Goal: Task Accomplishment & Management: Complete application form

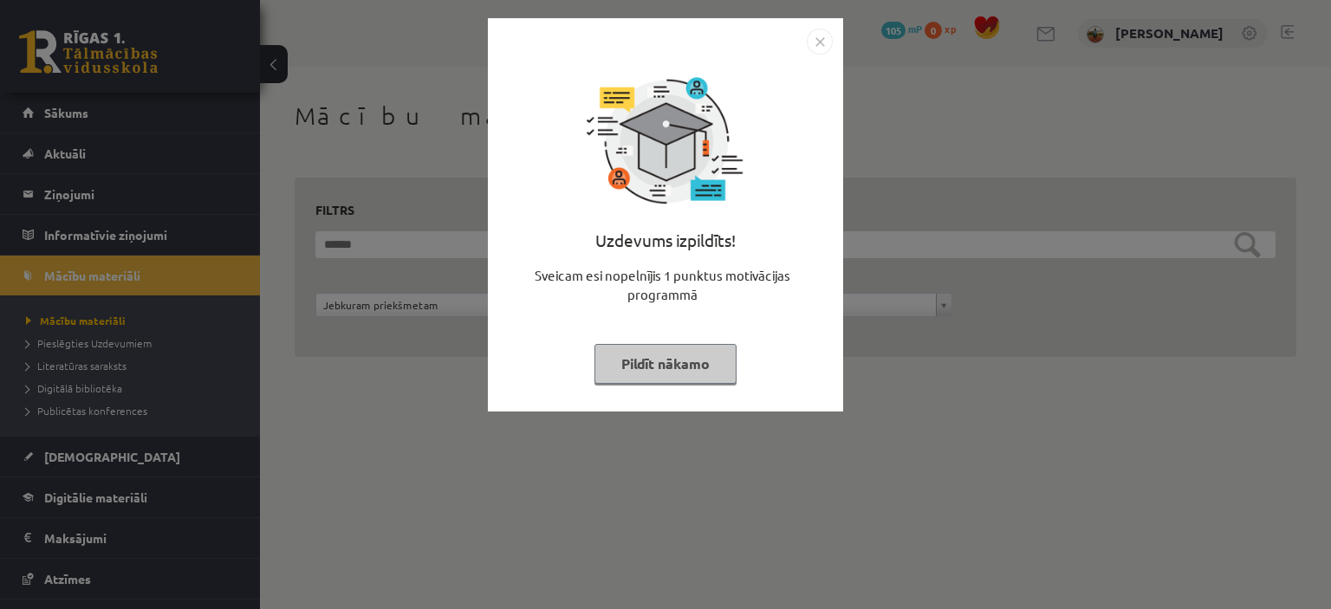
drag, startPoint x: 660, startPoint y: 377, endPoint x: 663, endPoint y: 412, distance: 34.8
click at [659, 375] on button "Pildīt nākamo" at bounding box center [665, 364] width 142 height 40
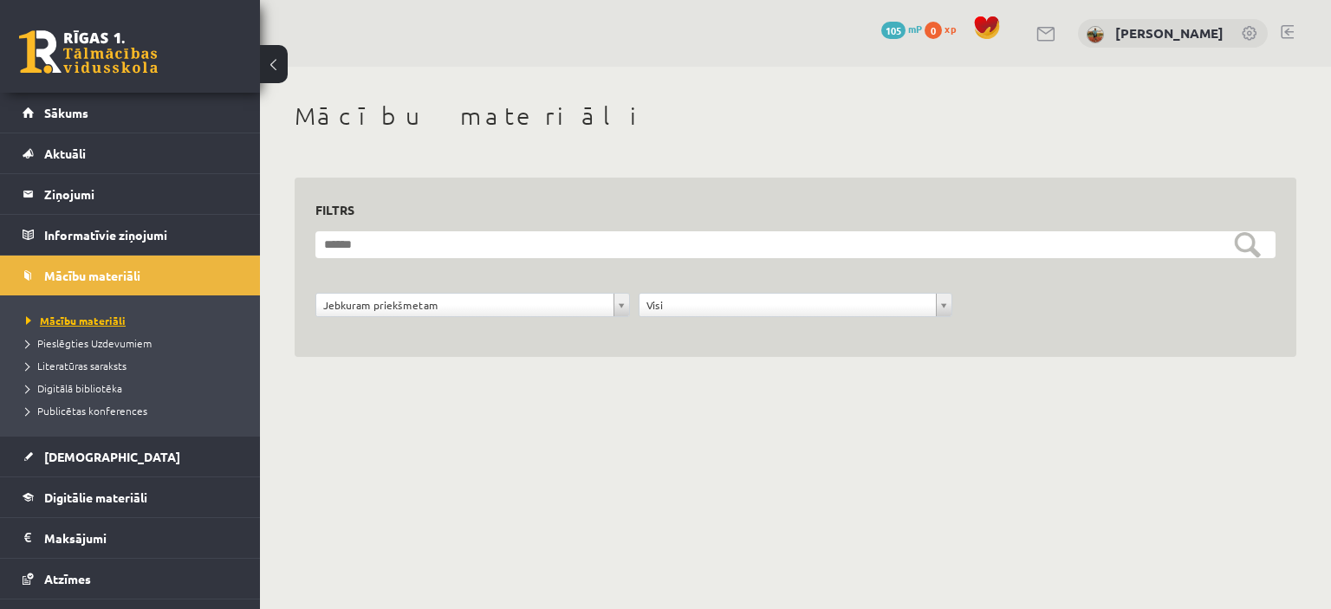
click at [100, 322] on span "Mācību materiāli" at bounding box center [76, 321] width 100 height 14
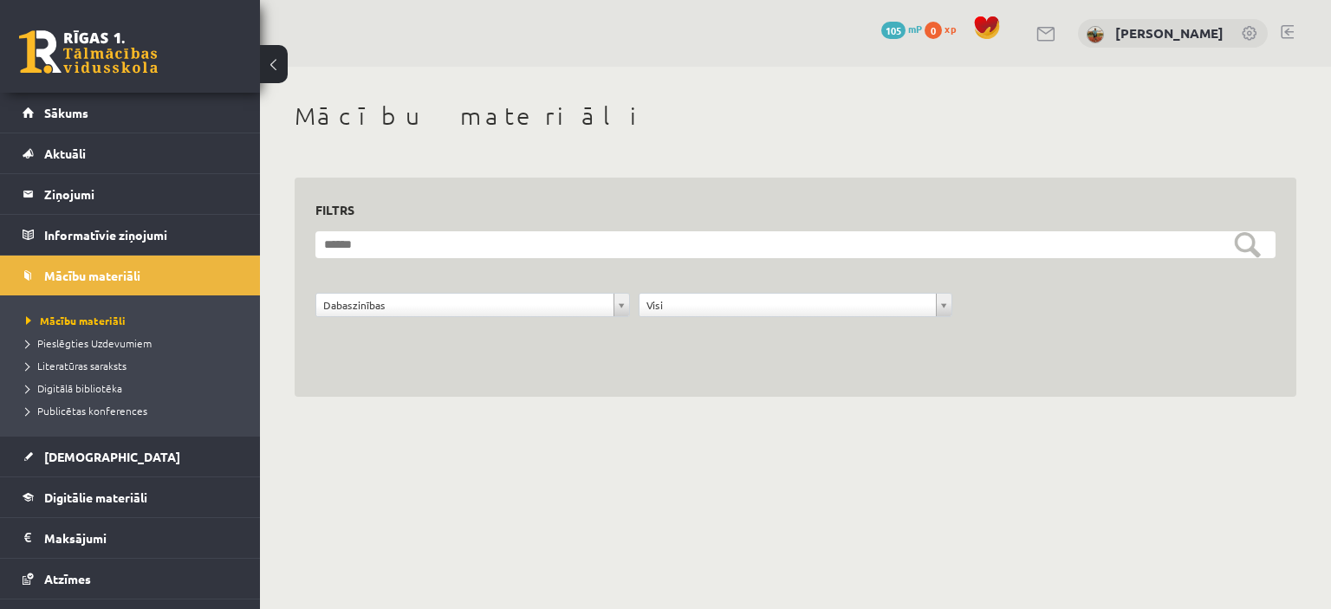
click at [111, 64] on link at bounding box center [88, 51] width 139 height 43
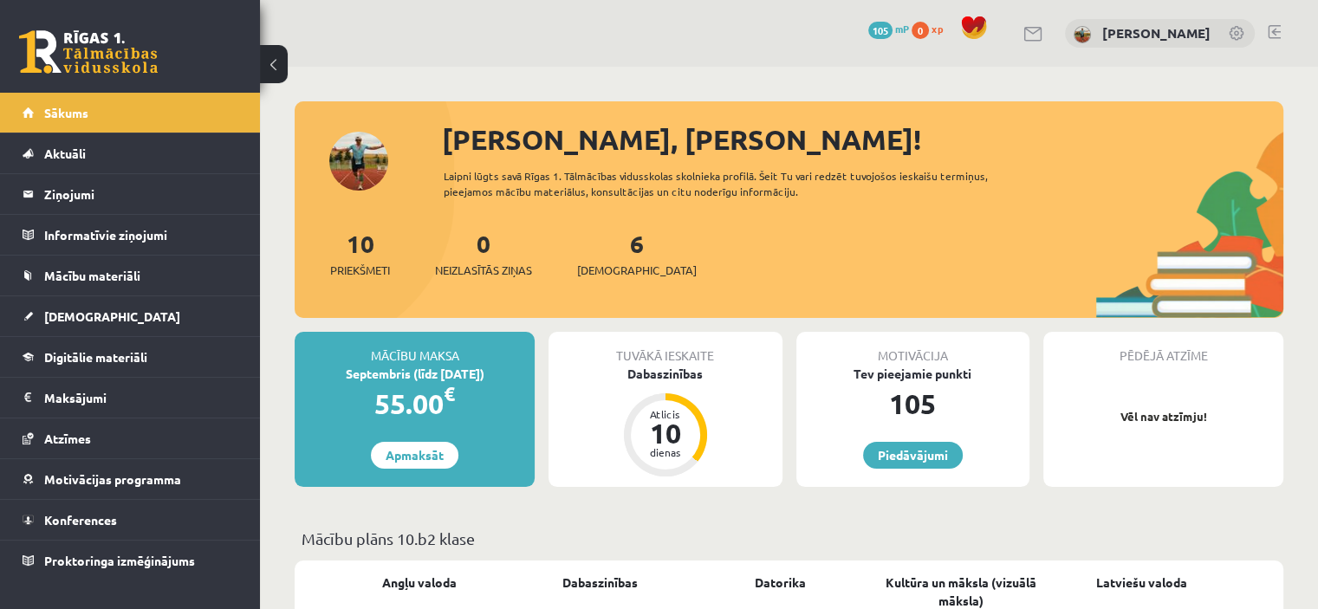
drag, startPoint x: 682, startPoint y: 373, endPoint x: 689, endPoint y: 386, distance: 14.7
click at [679, 373] on div "Dabaszinības" at bounding box center [664, 374] width 233 height 18
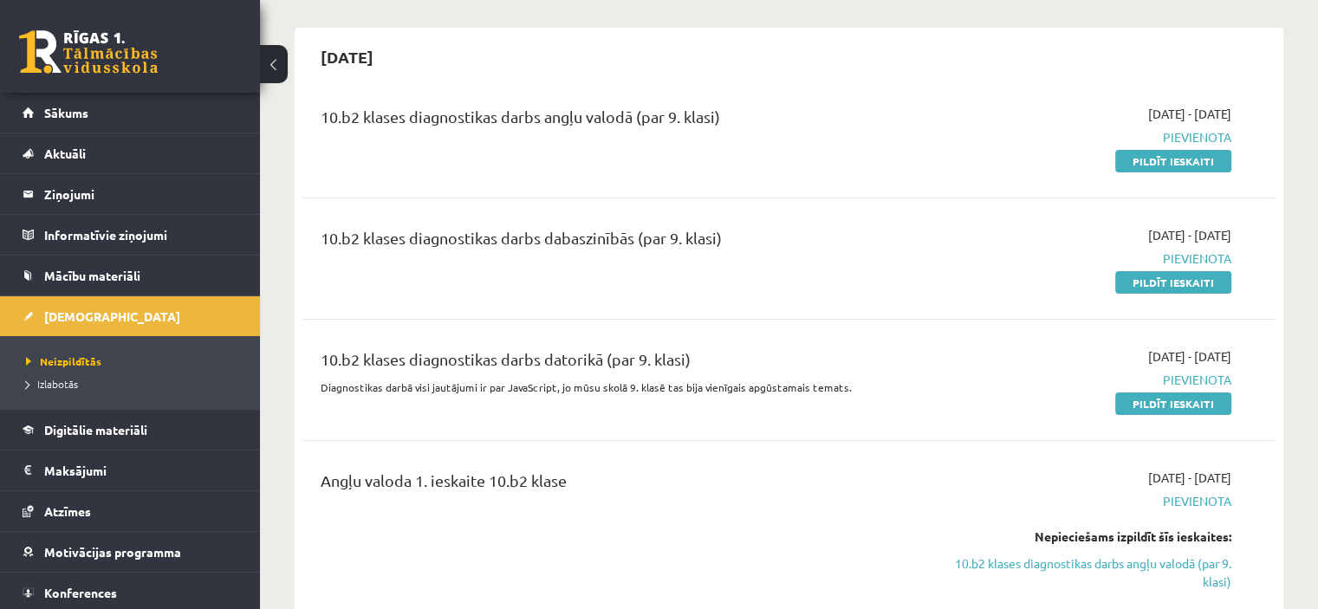
scroll to position [173, 0]
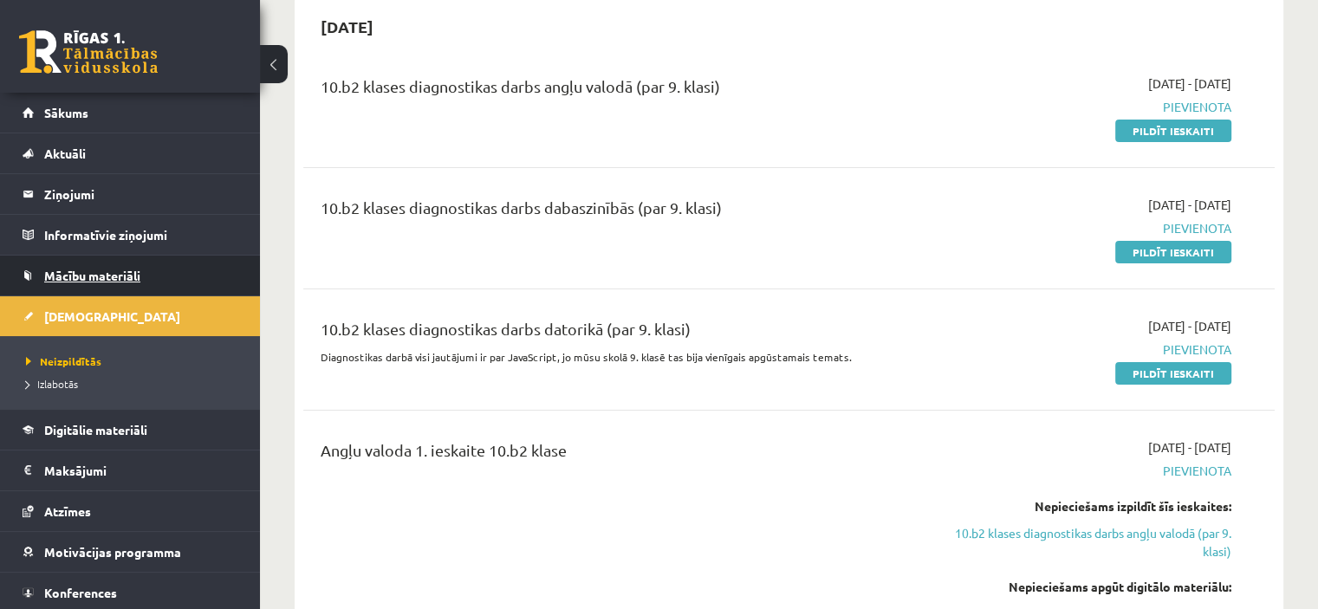
click at [107, 273] on span "Mācību materiāli" at bounding box center [92, 276] width 96 height 16
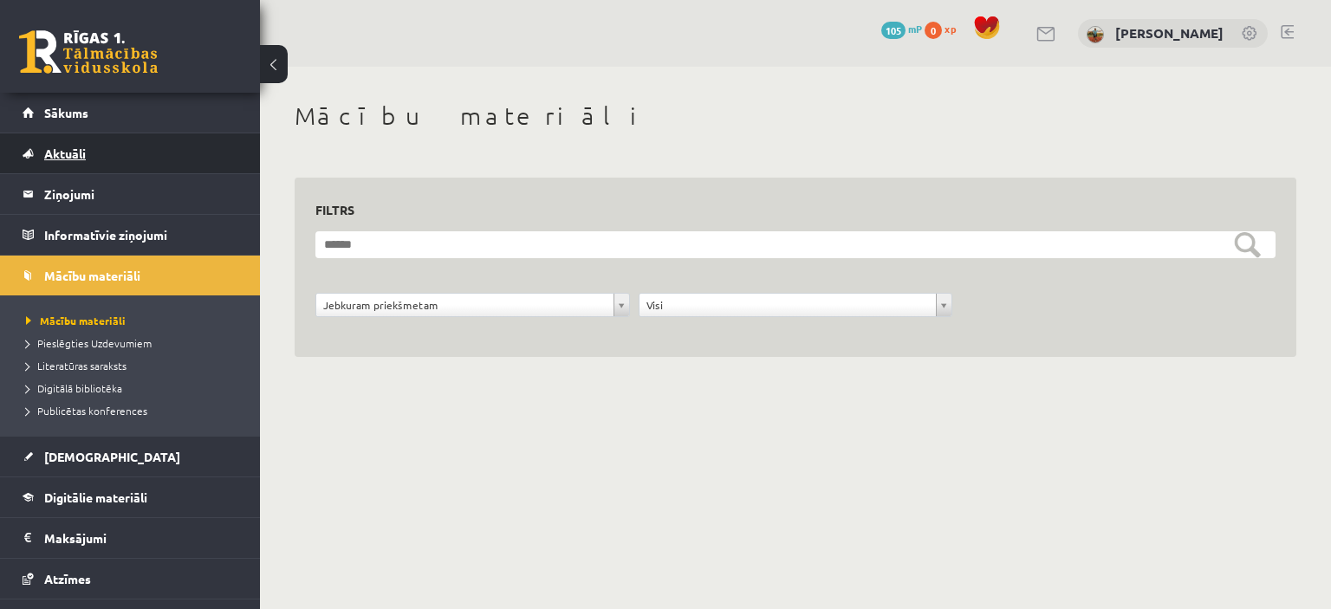
click at [80, 152] on span "Aktuāli" at bounding box center [65, 154] width 42 height 16
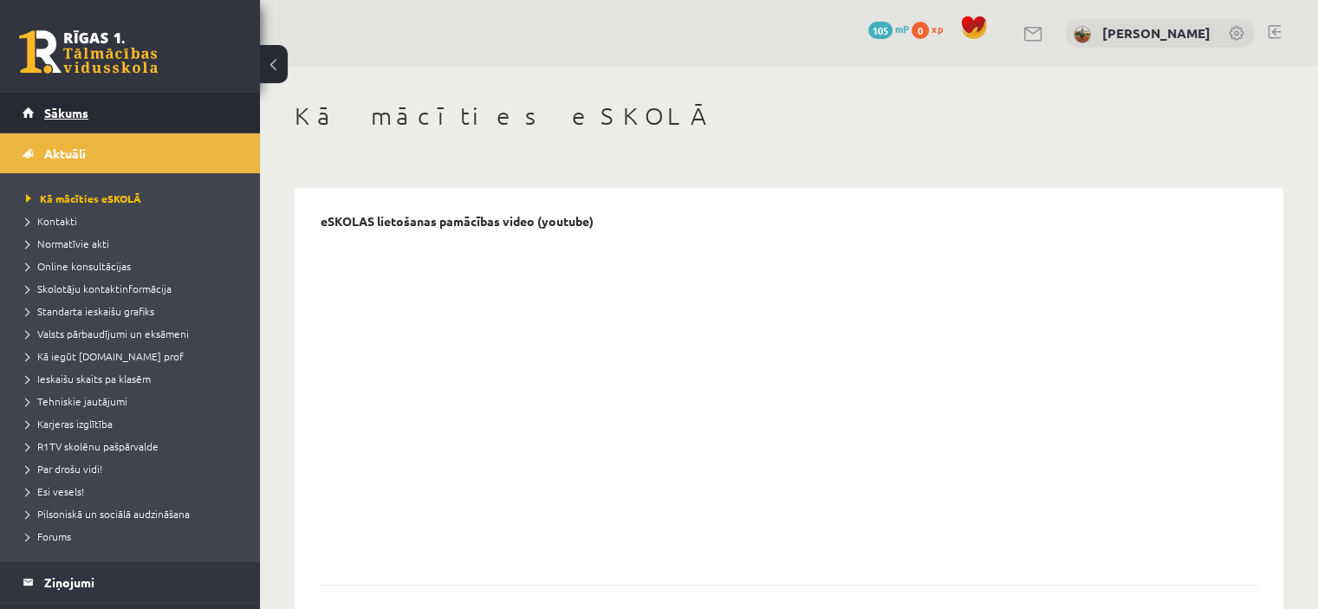
click at [62, 106] on span "Sākums" at bounding box center [66, 113] width 44 height 16
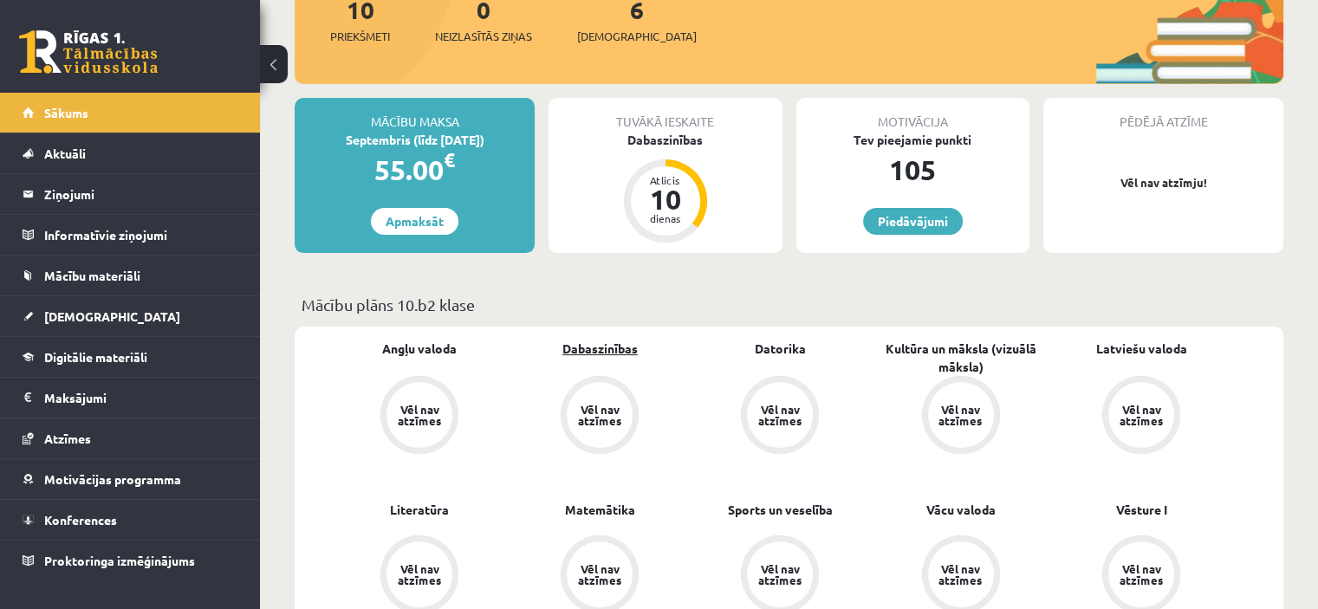
scroll to position [260, 0]
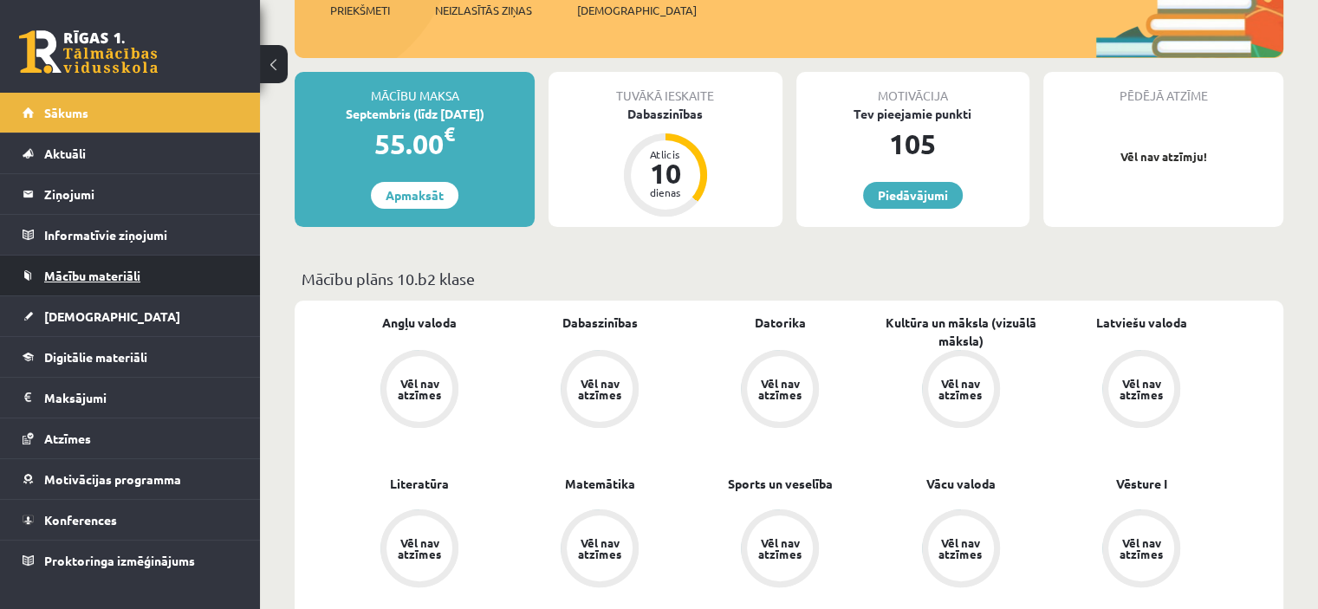
click at [100, 286] on link "Mācību materiāli" at bounding box center [131, 276] width 216 height 40
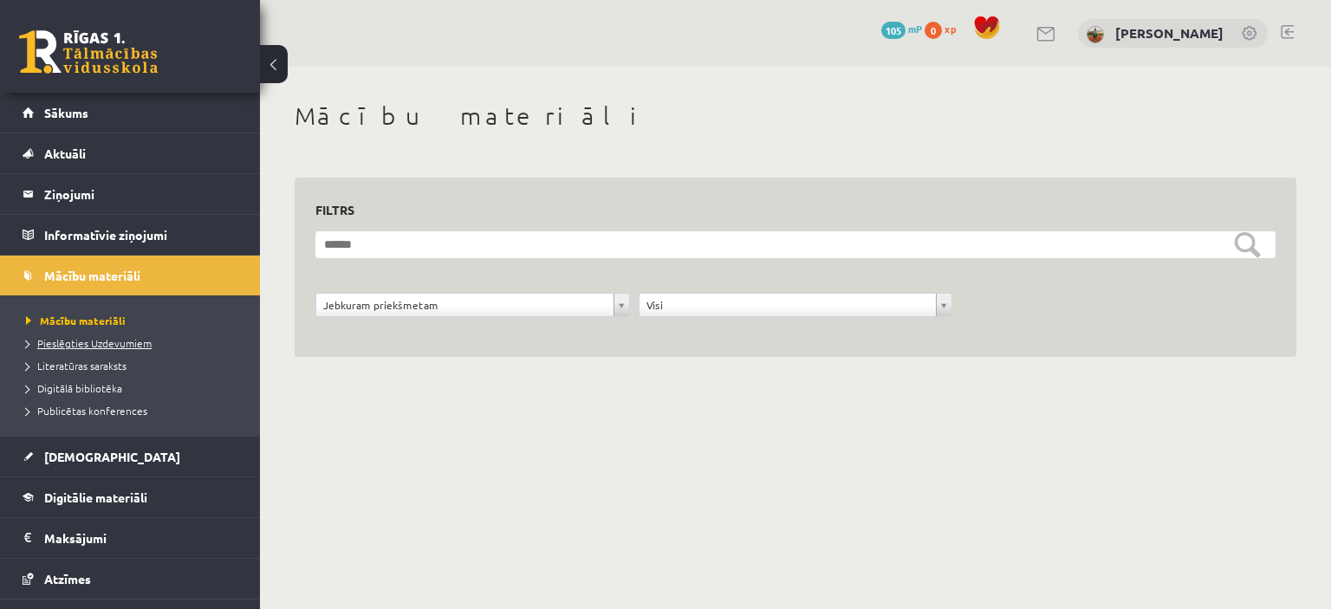
click at [89, 340] on span "Pieslēgties Uzdevumiem" at bounding box center [89, 343] width 126 height 14
click at [97, 365] on span "Literatūras saraksts" at bounding box center [76, 366] width 101 height 14
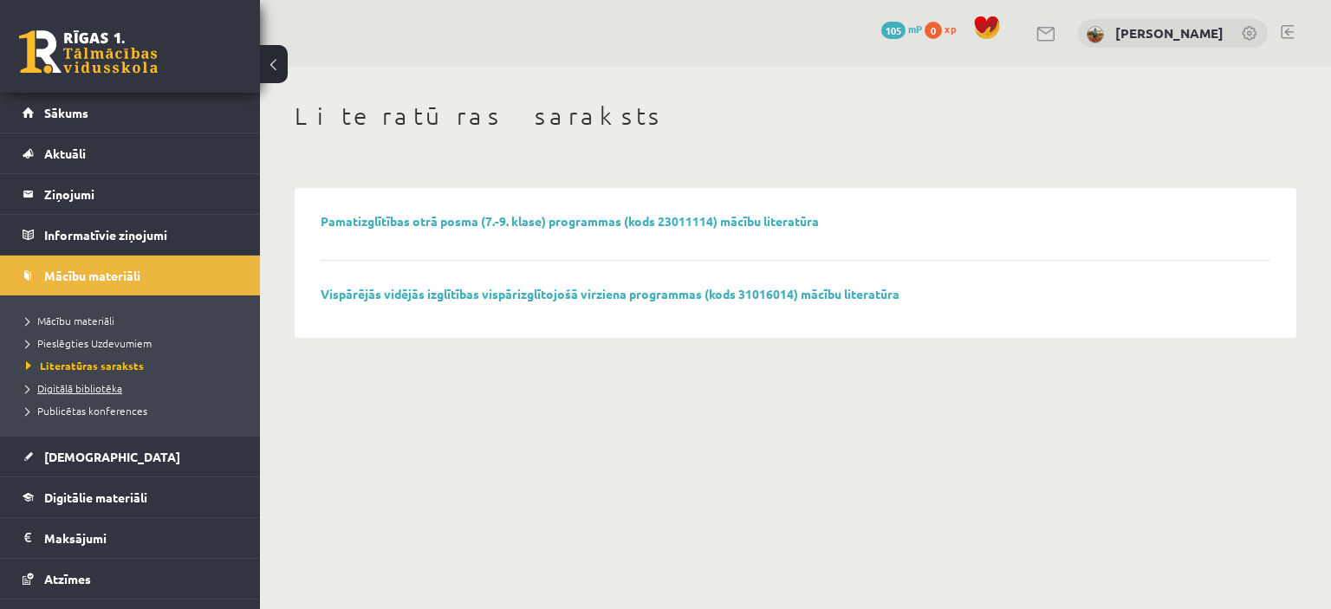
click at [94, 391] on span "Digitālā bibliotēka" at bounding box center [74, 388] width 96 height 14
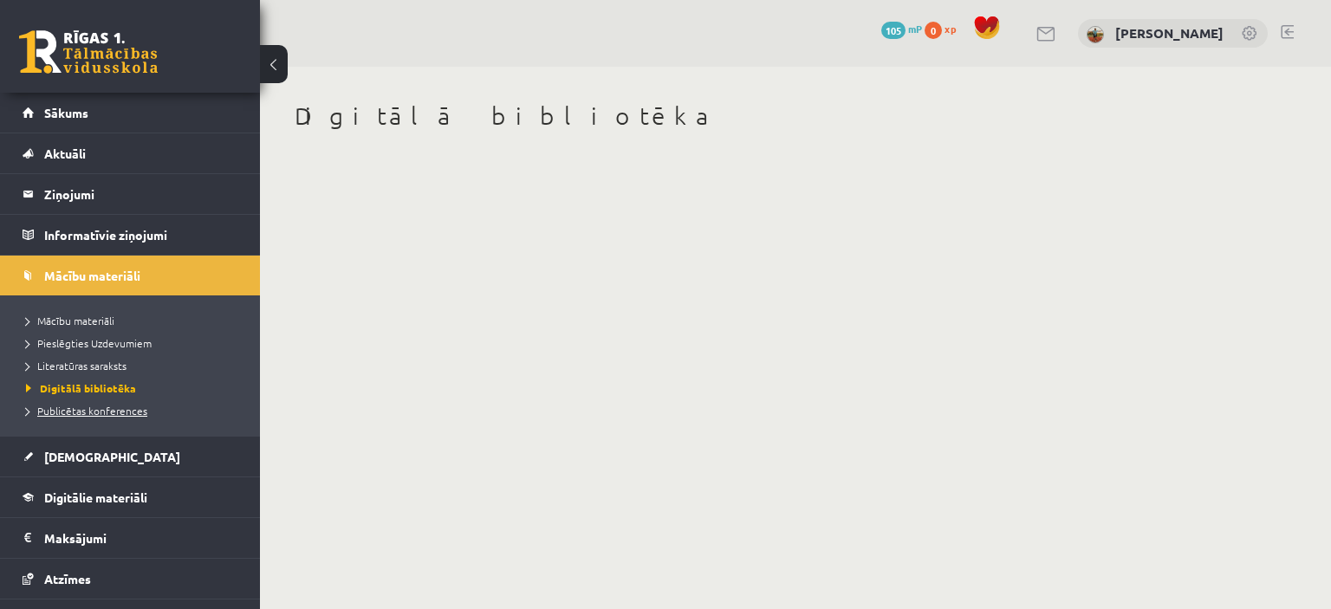
click at [86, 412] on span "Publicētas konferences" at bounding box center [86, 411] width 121 height 14
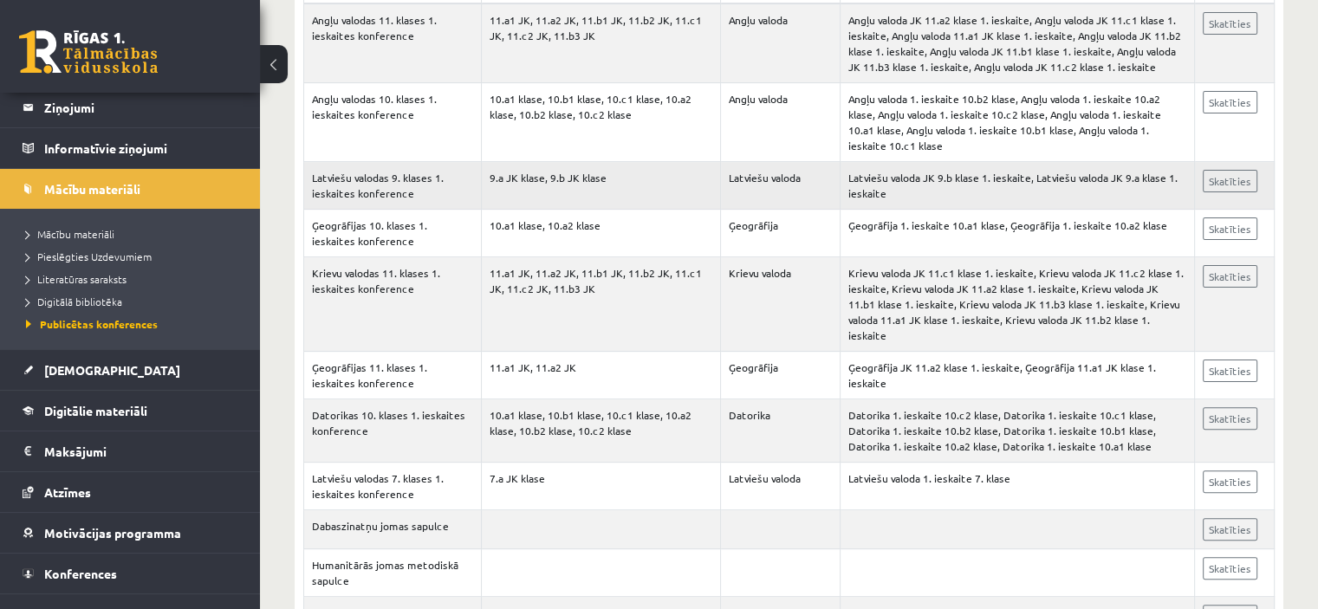
scroll to position [520, 0]
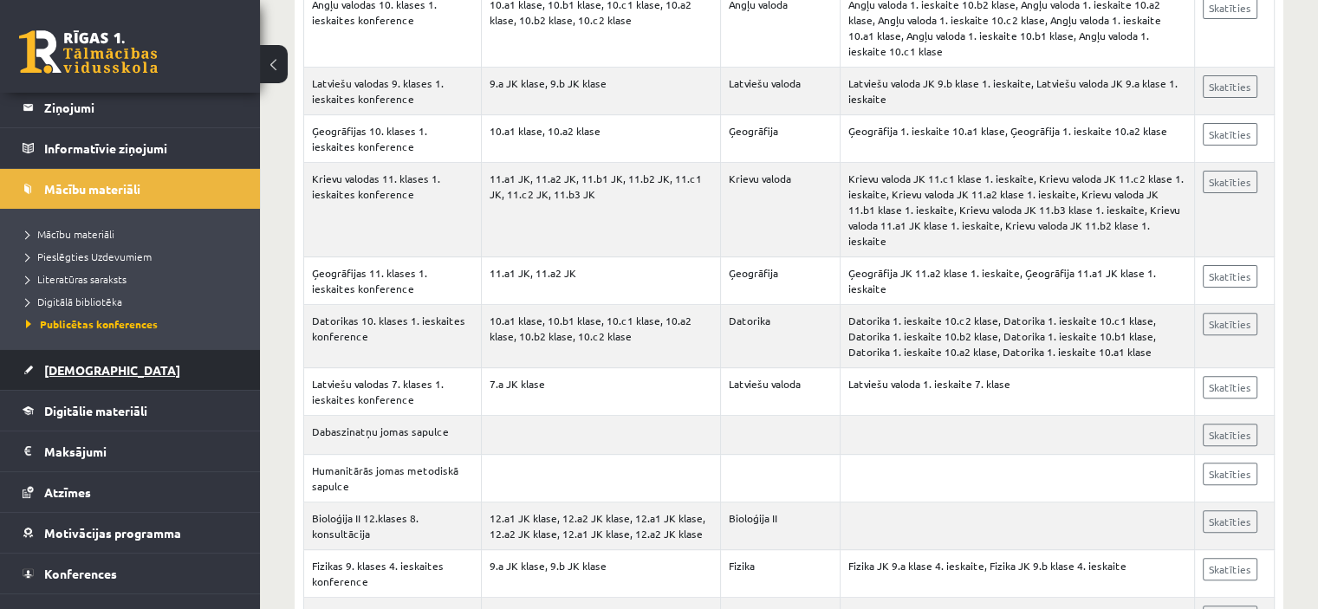
click at [93, 368] on span "[DEMOGRAPHIC_DATA]" at bounding box center [112, 370] width 136 height 16
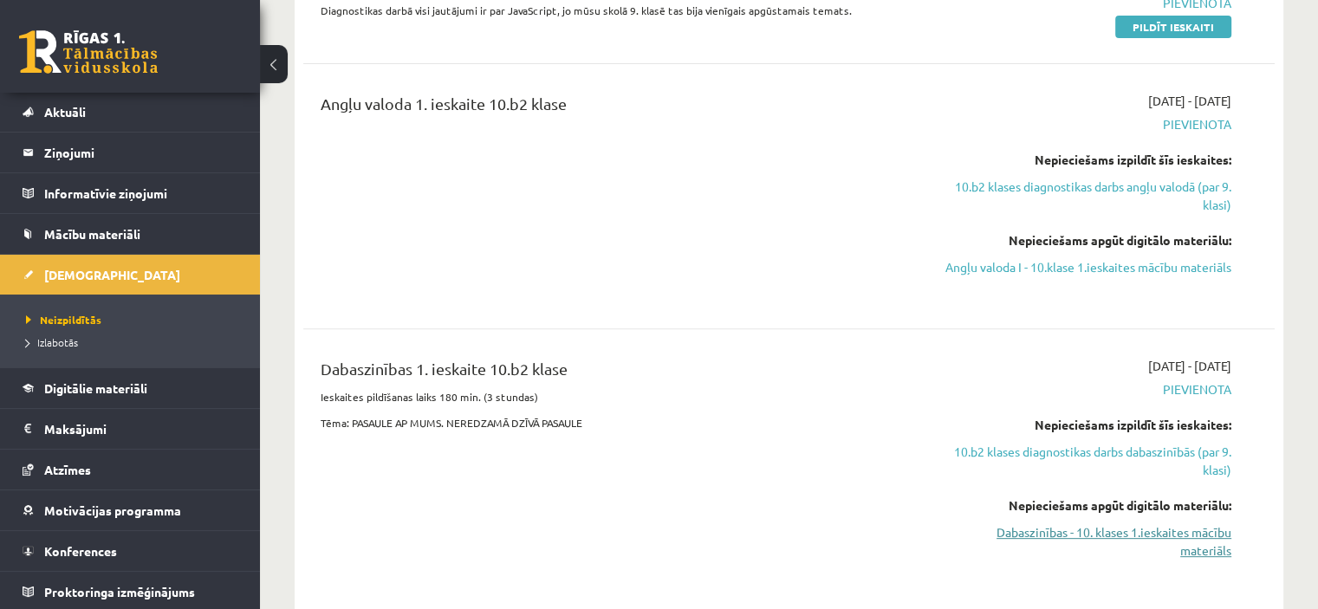
click at [1097, 554] on link "Dabaszinības - 10. klases 1.ieskaites mācību materiāls" at bounding box center [1088, 541] width 286 height 36
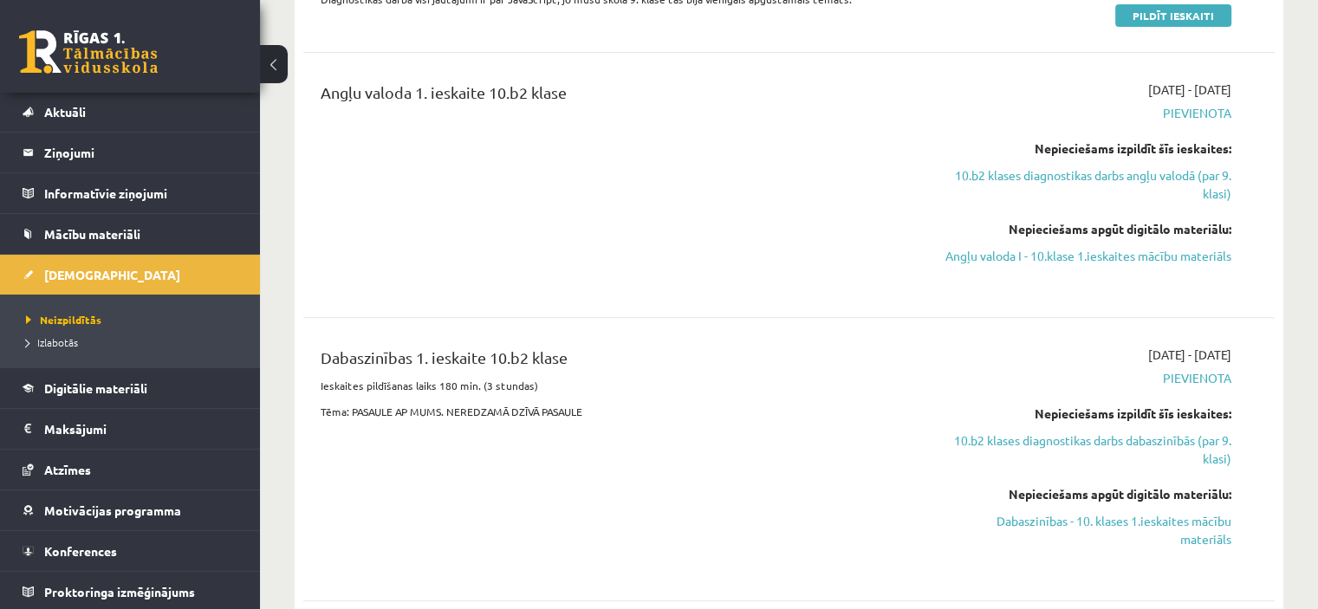
scroll to position [606, 0]
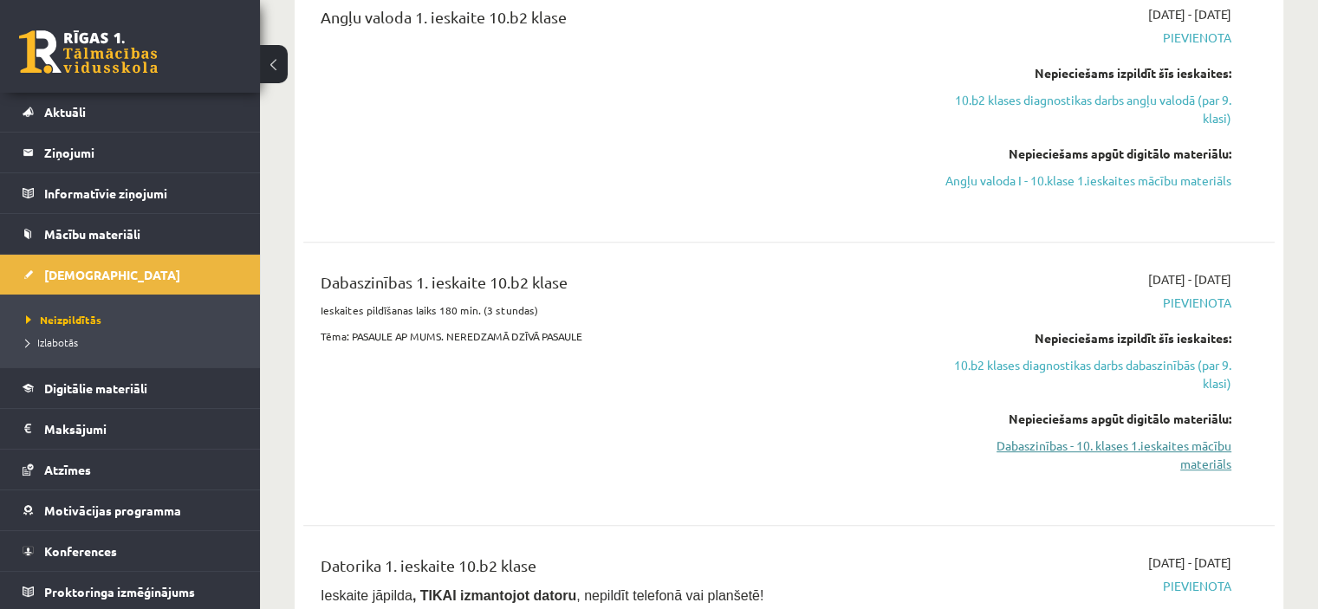
click at [1089, 470] on link "Dabaszinības - 10. klases 1.ieskaites mācību materiāls" at bounding box center [1088, 455] width 286 height 36
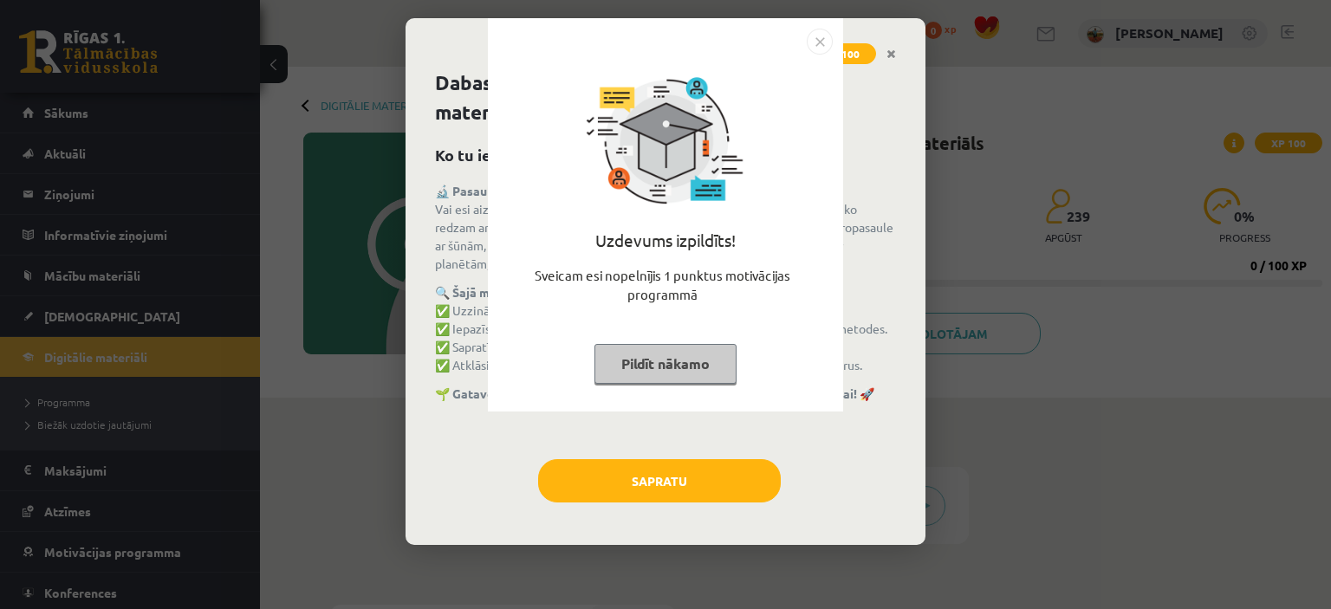
click at [663, 371] on button "Pildīt nākamo" at bounding box center [665, 364] width 142 height 40
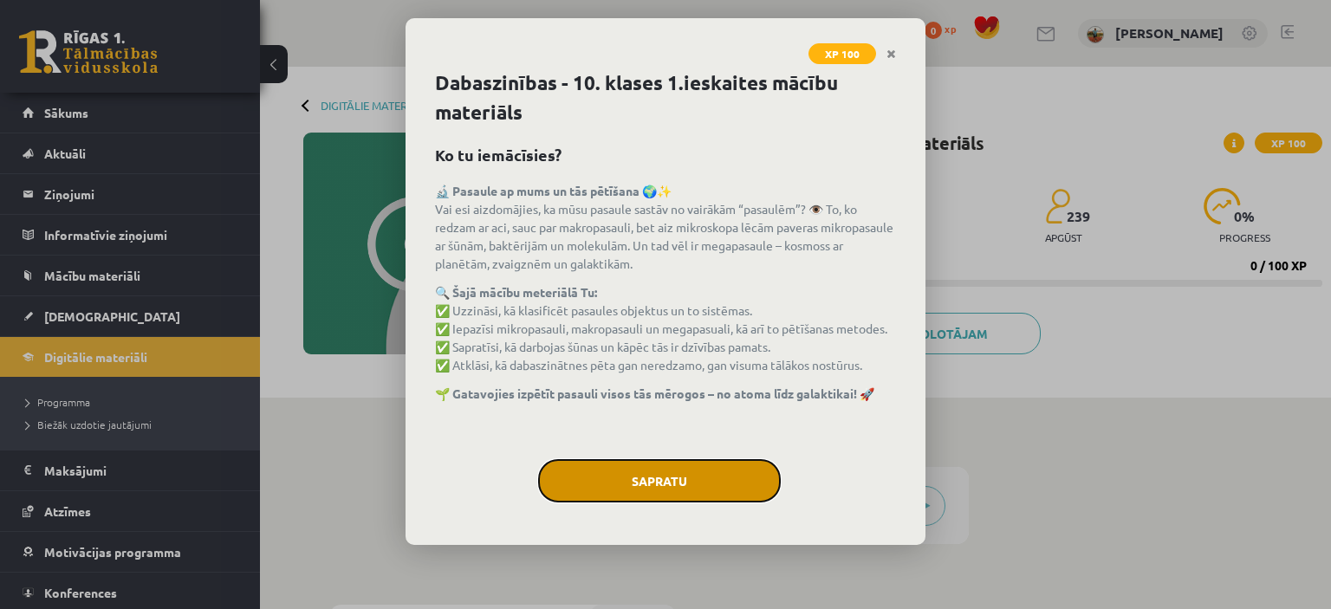
click at [731, 487] on button "Sapratu" at bounding box center [659, 480] width 243 height 43
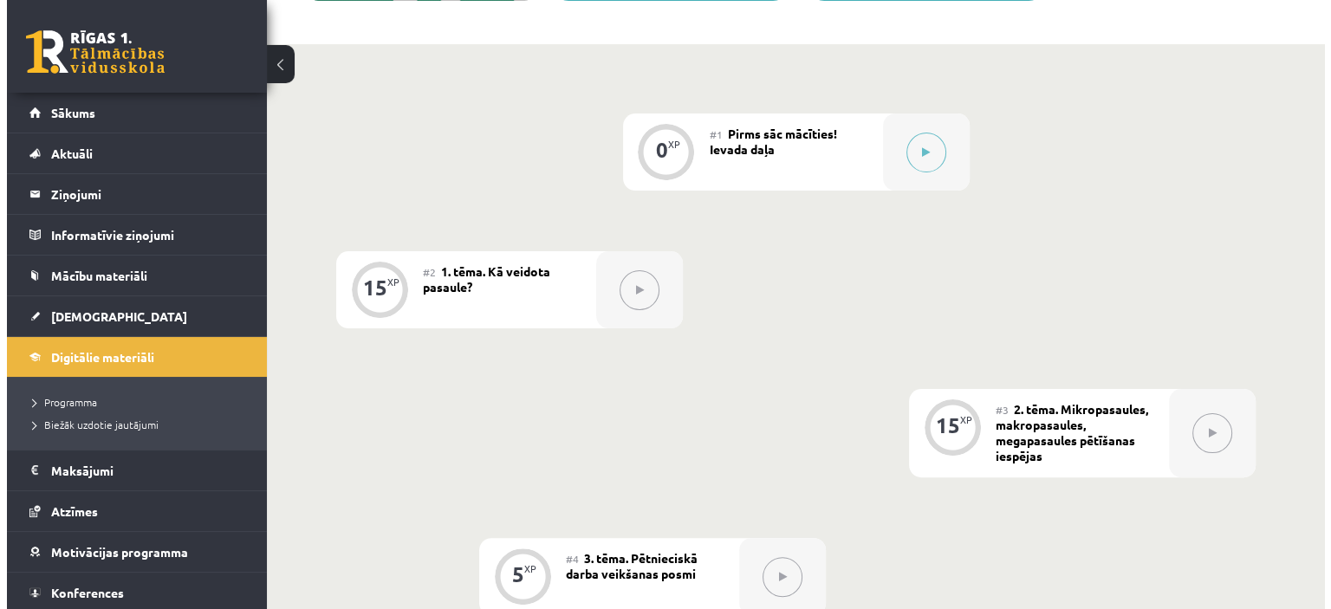
scroll to position [295, 0]
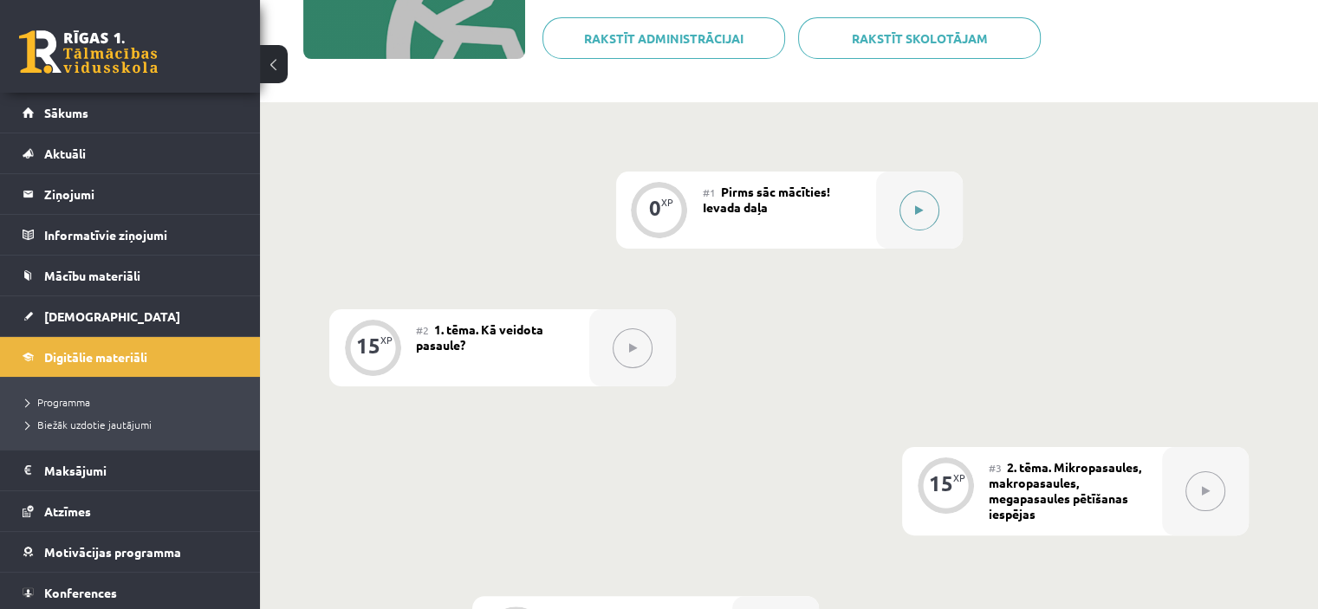
click at [911, 214] on button at bounding box center [919, 211] width 40 height 40
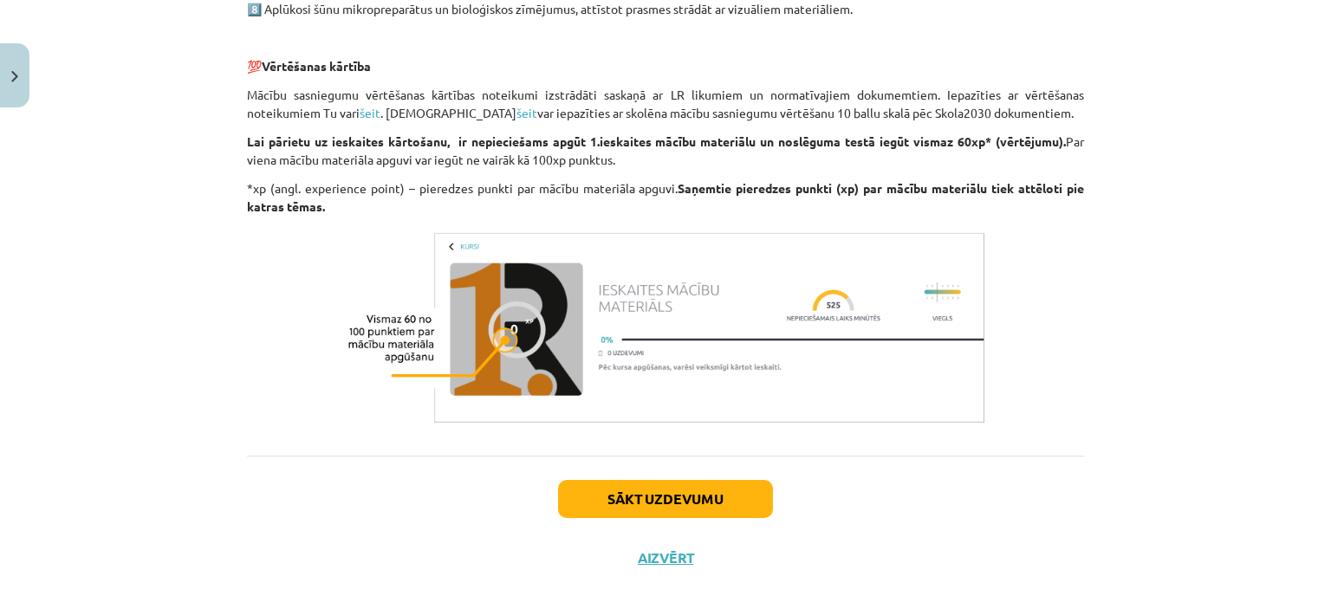
scroll to position [1391, 0]
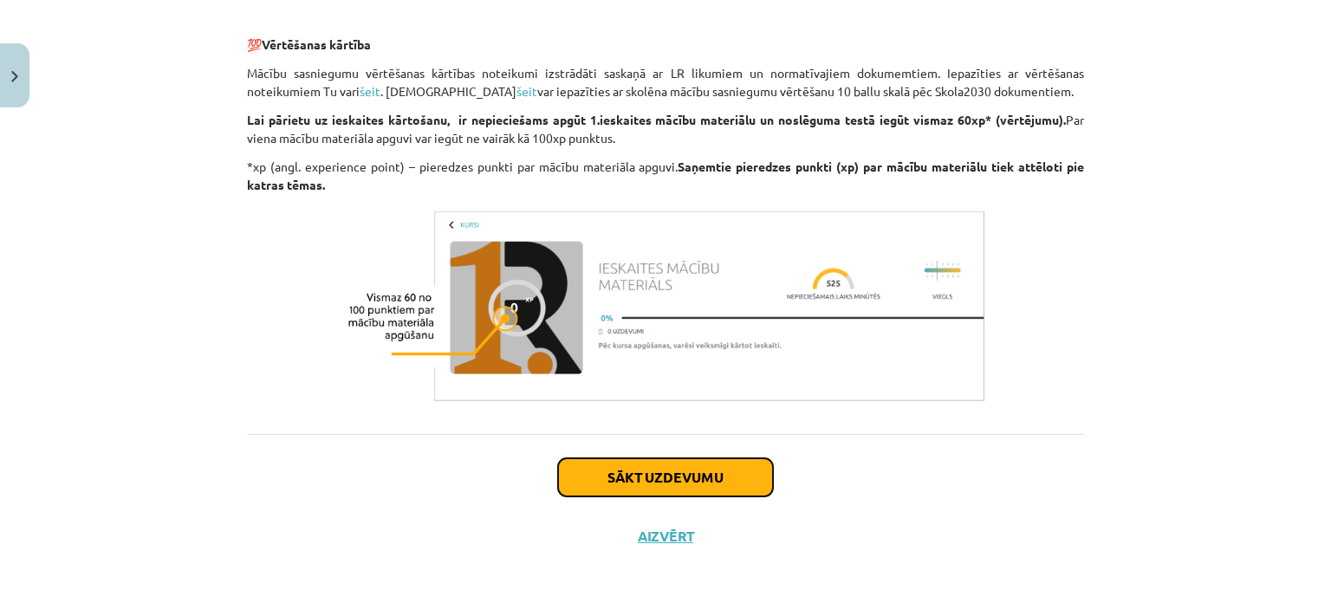
click at [738, 474] on button "Sākt uzdevumu" at bounding box center [665, 477] width 215 height 38
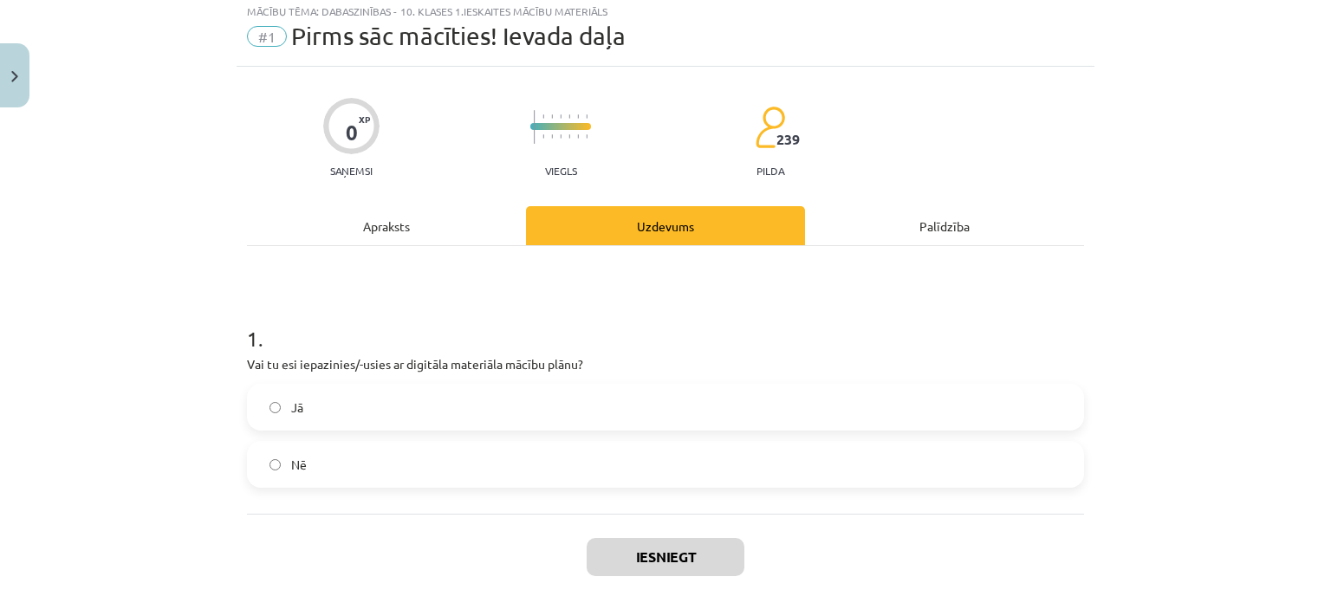
scroll to position [43, 0]
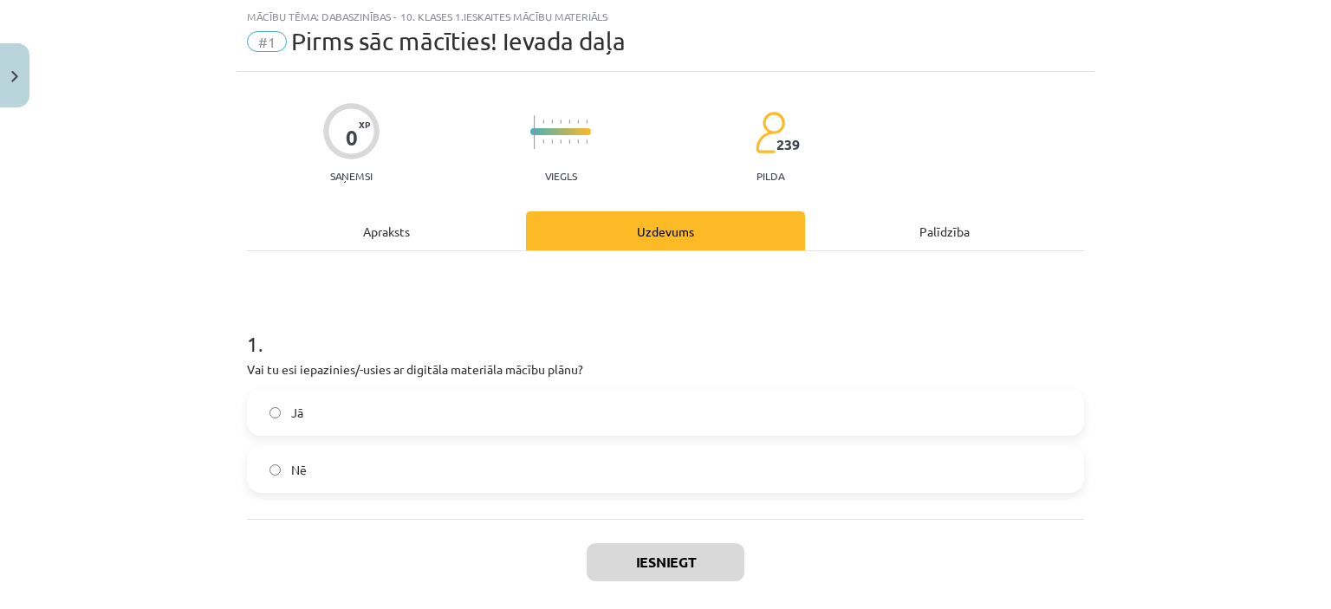
click at [291, 408] on span "Jā" at bounding box center [297, 413] width 12 height 18
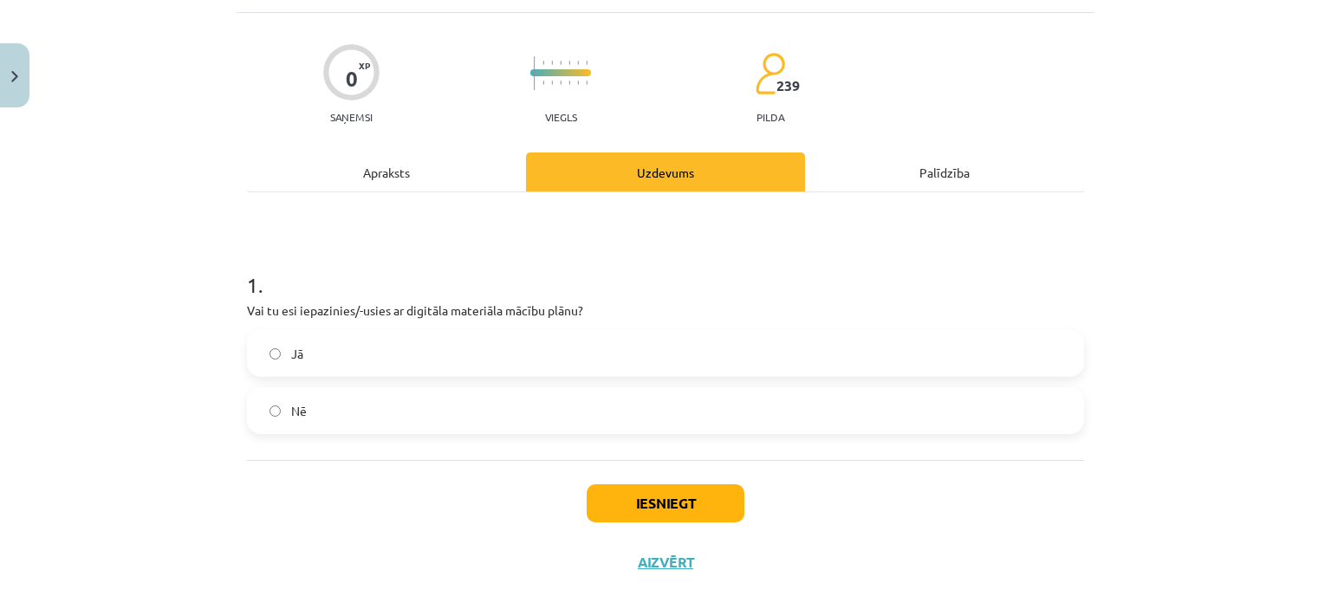
scroll to position [127, 0]
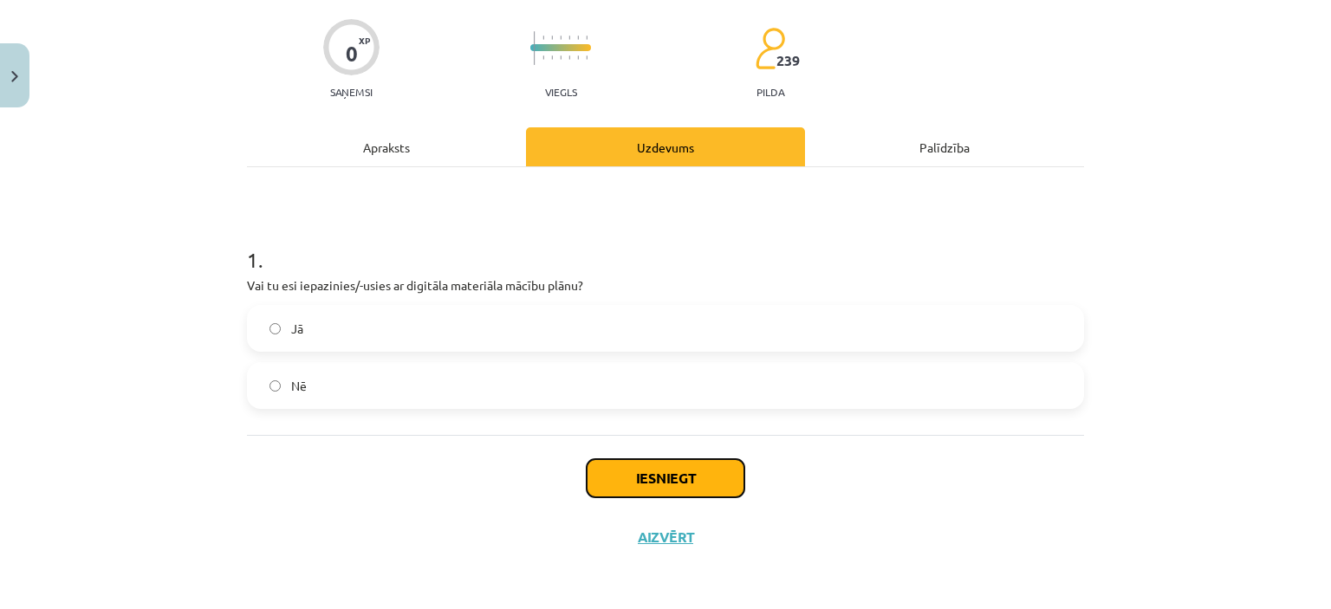
click at [693, 490] on button "Iesniegt" at bounding box center [666, 478] width 158 height 38
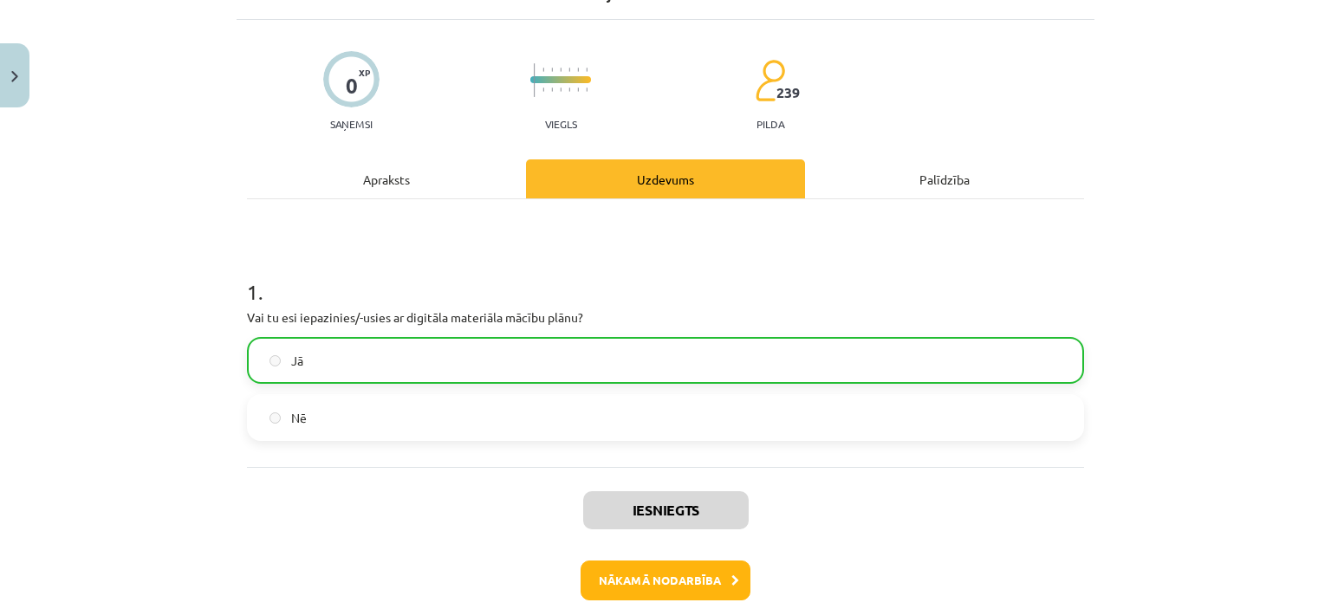
scroll to position [182, 0]
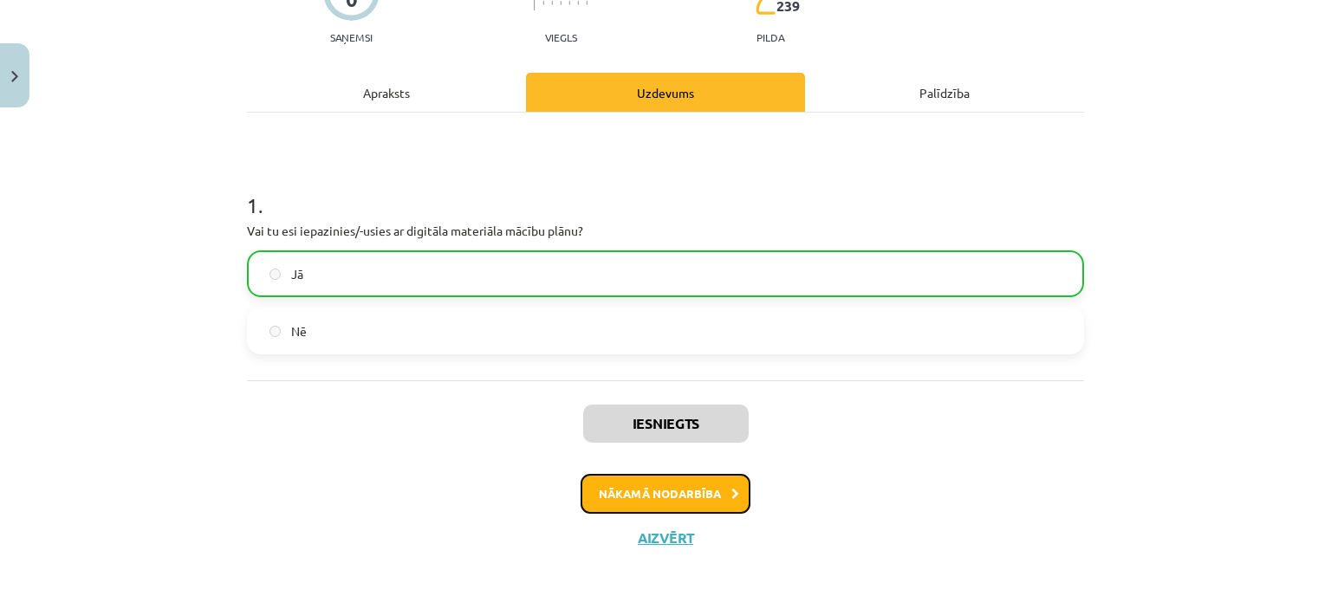
click at [642, 492] on button "Nākamā nodarbība" at bounding box center [665, 494] width 170 height 40
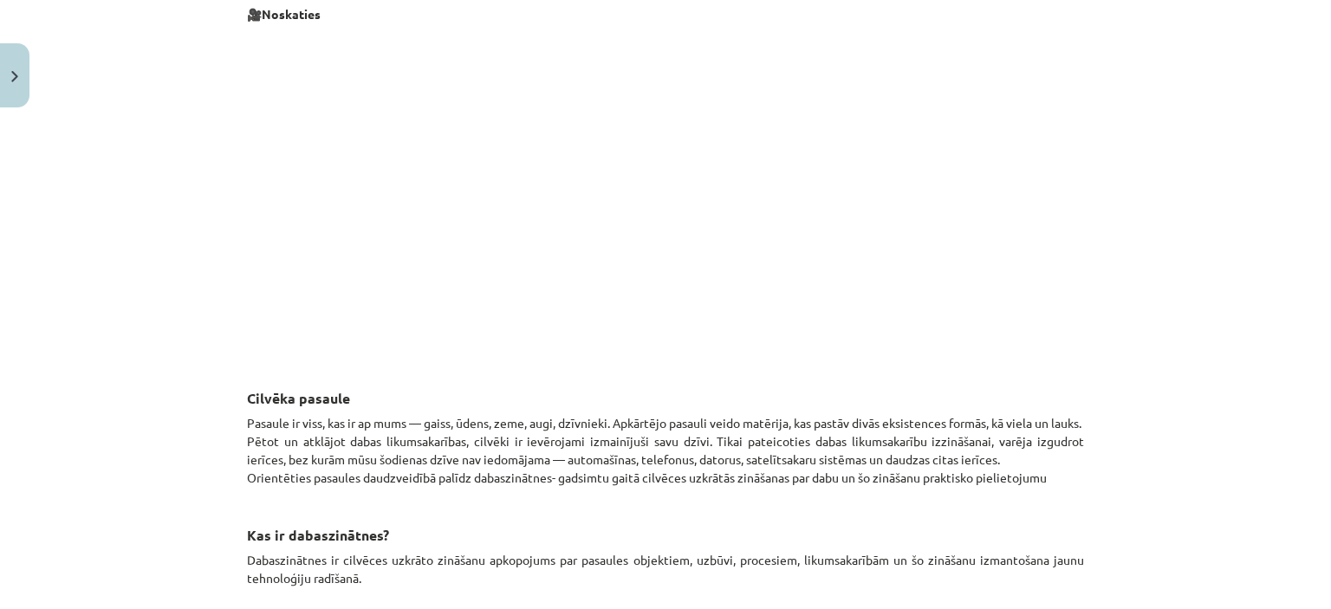
scroll to position [533, 0]
